Goal: Task Accomplishment & Management: Use online tool/utility

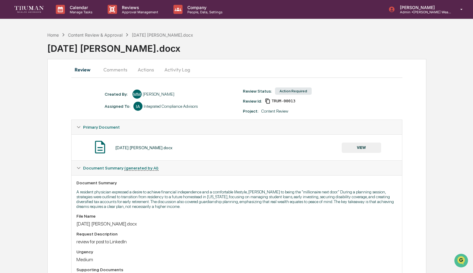
click at [353, 145] on button "VIEW" at bounding box center [361, 148] width 39 height 10
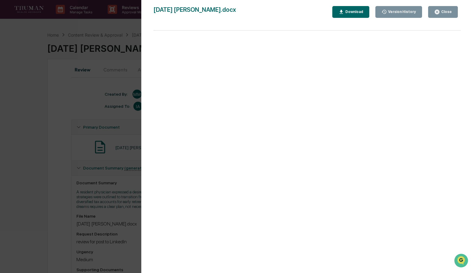
click at [347, 15] on button "Download" at bounding box center [350, 12] width 37 height 12
click at [58, 68] on div "Version History [DATE] 07:37 PM [PERSON_NAME] [DATE] [PERSON_NAME].docx Close V…" at bounding box center [236, 136] width 473 height 273
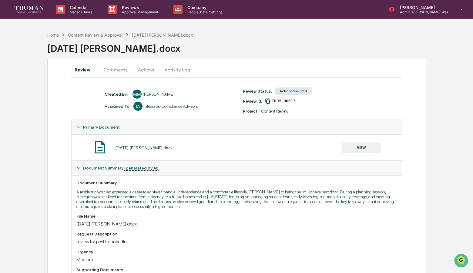
click at [149, 71] on button "Actions" at bounding box center [145, 69] width 27 height 15
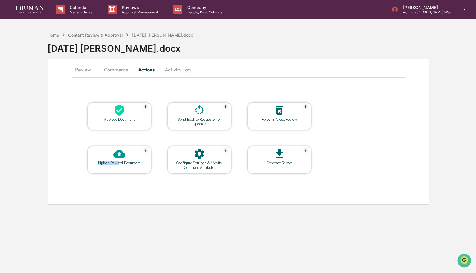
click at [118, 161] on div "Upload Revised Document" at bounding box center [119, 163] width 55 height 5
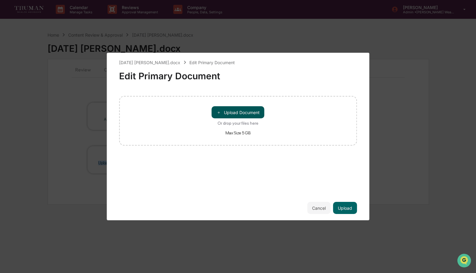
click at [231, 115] on button "＋ Upload Document" at bounding box center [238, 112] width 53 height 12
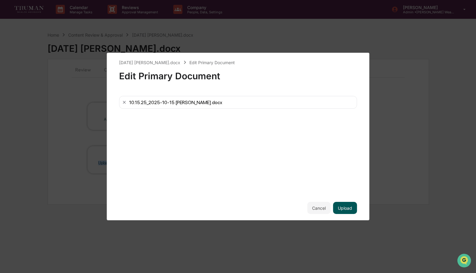
click at [351, 204] on button "Upload" at bounding box center [345, 208] width 24 height 12
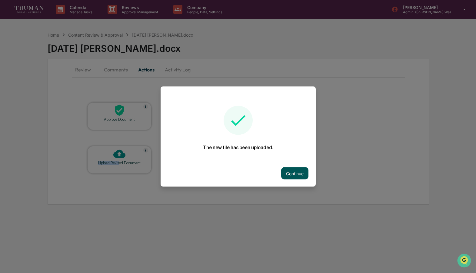
click at [289, 169] on button "Continue" at bounding box center [294, 174] width 27 height 12
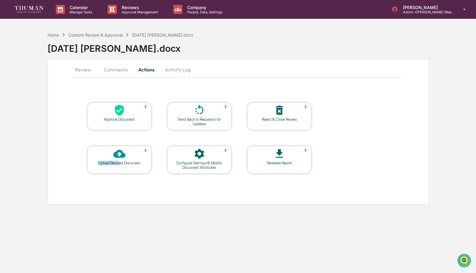
click at [204, 109] on icon at bounding box center [199, 110] width 12 height 12
click at [172, 71] on button "Activity Log" at bounding box center [177, 69] width 35 height 15
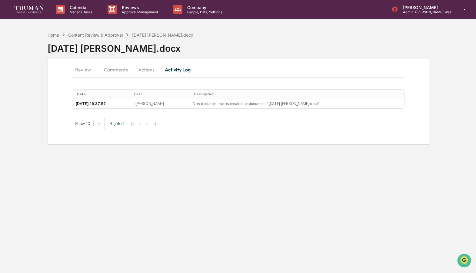
click at [151, 69] on button "Actions" at bounding box center [146, 69] width 27 height 15
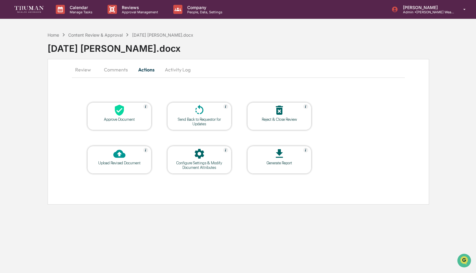
click at [193, 113] on div at bounding box center [199, 110] width 61 height 13
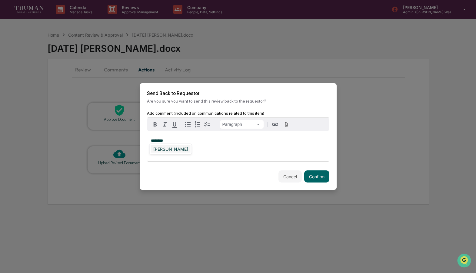
click at [177, 146] on div "[PERSON_NAME]" at bounding box center [171, 149] width 40 height 8
click at [192, 139] on p "**********" at bounding box center [238, 141] width 175 height 4
click at [309, 178] on button "Confirm" at bounding box center [316, 177] width 25 height 12
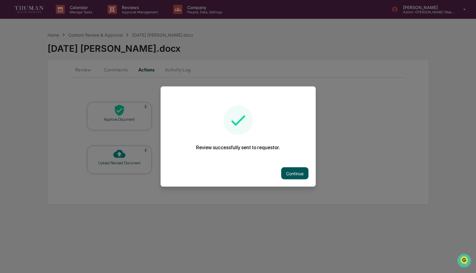
click at [291, 169] on button "Continue" at bounding box center [294, 174] width 27 height 12
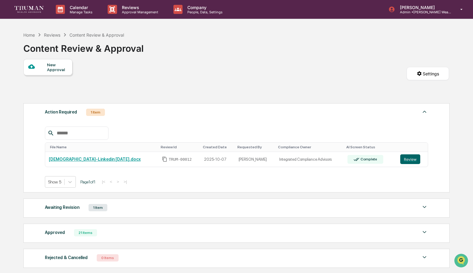
click at [26, 31] on div "Home Reviews Content Review & Approval Content Review & Approval" at bounding box center [83, 44] width 120 height 30
click at [28, 35] on div "Home" at bounding box center [29, 34] width 12 height 5
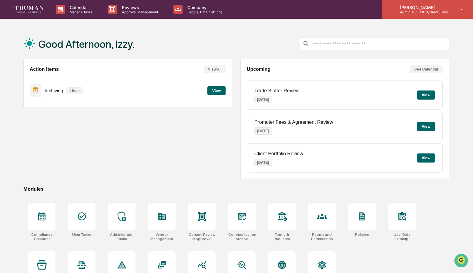
click at [426, 11] on p "Admin • [PERSON_NAME] Wealth" at bounding box center [423, 12] width 56 height 4
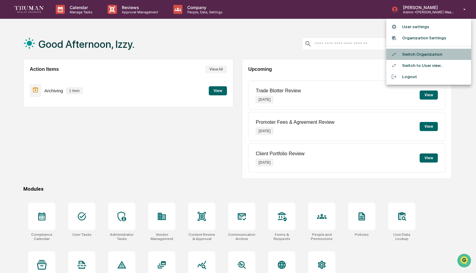
click at [428, 58] on li "Switch Organization" at bounding box center [428, 54] width 85 height 11
